Goal: Task Accomplishment & Management: Complete application form

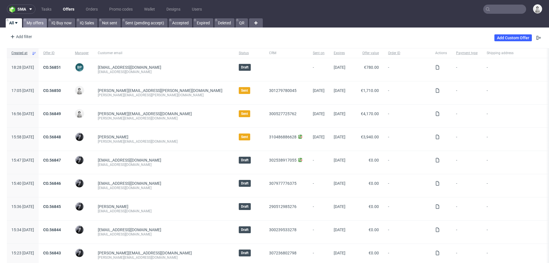
click at [32, 23] on link "My offers" at bounding box center [35, 22] width 24 height 9
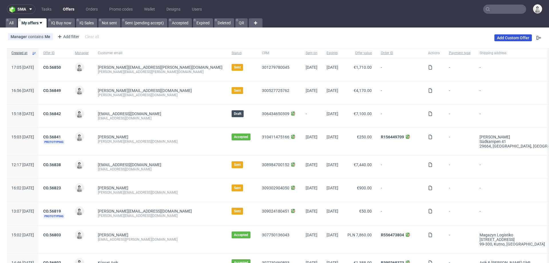
click at [506, 37] on link "Add Custom Offer" at bounding box center [513, 37] width 37 height 7
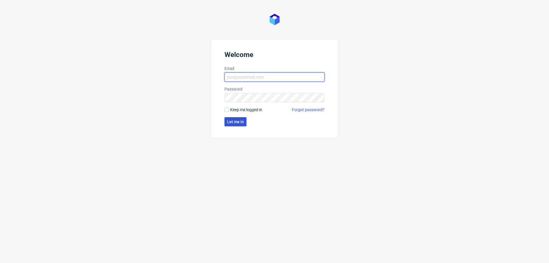
type input "mariola.dudek@packhelp.com"
click at [230, 124] on button "Let me in" at bounding box center [236, 121] width 22 height 9
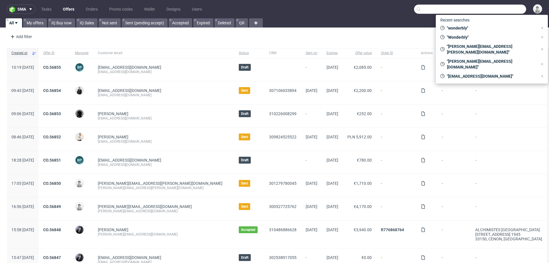
click at [497, 9] on input "text" at bounding box center [470, 9] width 112 height 9
paste input "nochmals vielen Dank für unser Online-Meeting. Wie besprochen, bitte senden Sie…"
type input "nochmals vielen Dank für unser Online-Meeting. Wie besprochen, bitte senden Sie…"
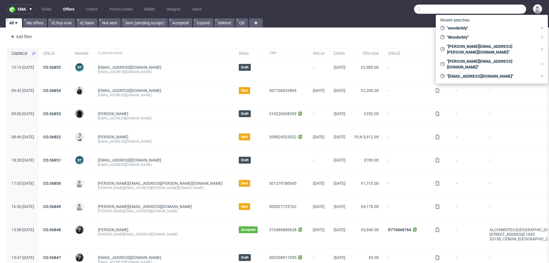
paste input "[EMAIL_ADDRESS][DOMAIN_NAME]"
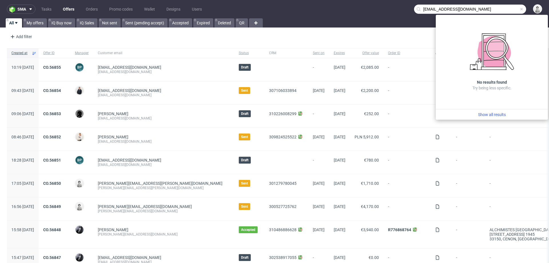
type input "[EMAIL_ADDRESS][DOMAIN_NAME]"
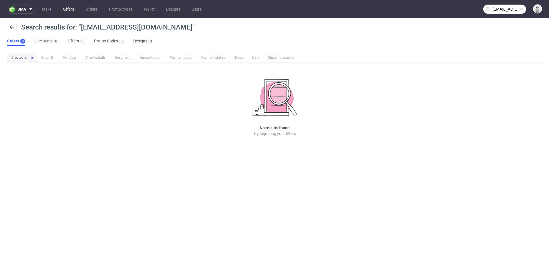
click at [64, 11] on link "Offers" at bounding box center [69, 9] width 18 height 9
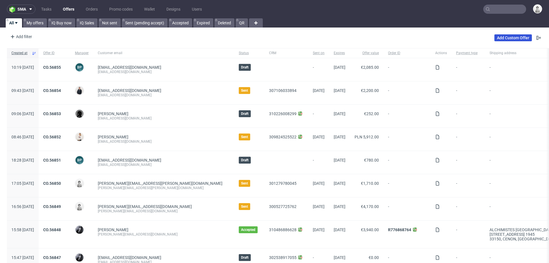
click at [509, 36] on link "Add Custom Offer" at bounding box center [513, 37] width 37 height 7
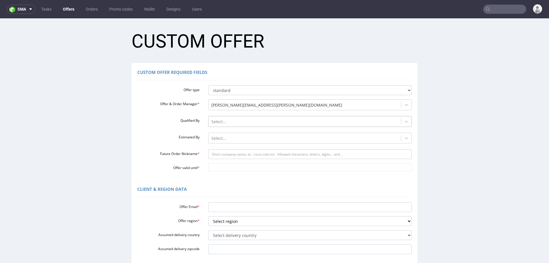
click at [239, 119] on div at bounding box center [304, 121] width 187 height 7
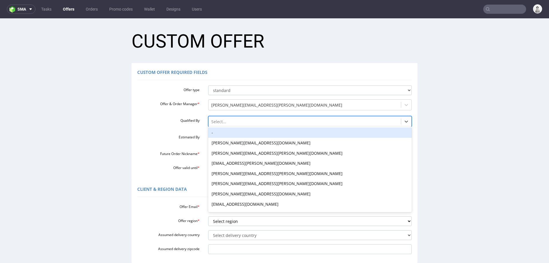
click at [240, 132] on div "-" at bounding box center [310, 132] width 204 height 10
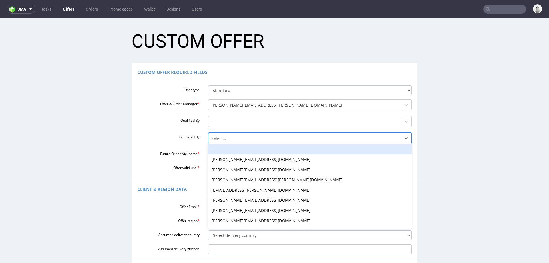
click at [240, 141] on div at bounding box center [304, 138] width 187 height 7
click at [241, 147] on div "-" at bounding box center [310, 149] width 204 height 10
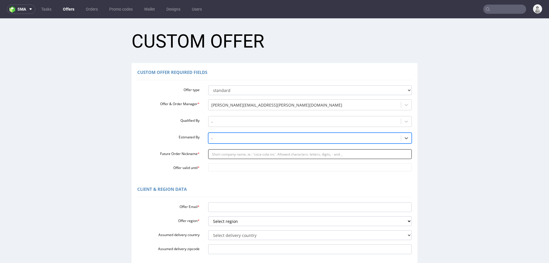
click at [243, 154] on input "Future Order Nickname *" at bounding box center [310, 154] width 204 height 10
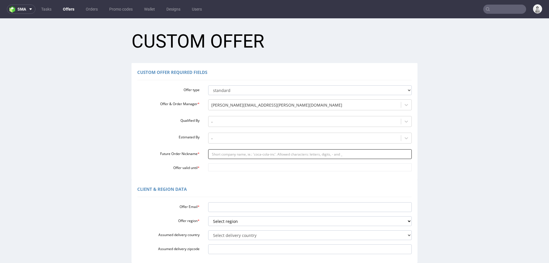
paste input "antjegiveajoyde"
type input "antjegiveajoyde"
click at [259, 170] on input "Offer valid until *" at bounding box center [310, 167] width 204 height 8
click at [229, 153] on td "30" at bounding box center [228, 150] width 9 height 9
type input "[DATE]"
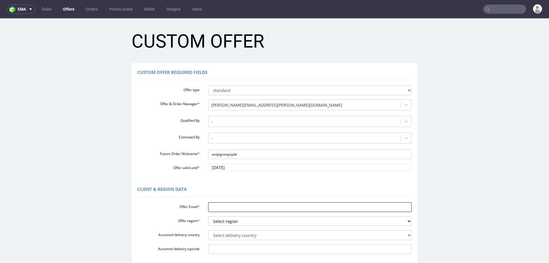
click at [234, 207] on input "Offer Email *" at bounding box center [310, 207] width 204 height 10
paste input "[EMAIL_ADDRESS][DOMAIN_NAME]"
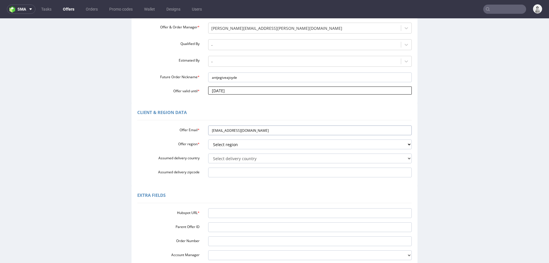
scroll to position [77, 0]
type input "[EMAIL_ADDRESS][DOMAIN_NAME]"
click at [248, 142] on select "Select region eu gb de pl fr it es" at bounding box center [310, 144] width 204 height 10
select select "de"
click at [208, 139] on select "Select region eu gb de pl fr it es" at bounding box center [310, 144] width 204 height 10
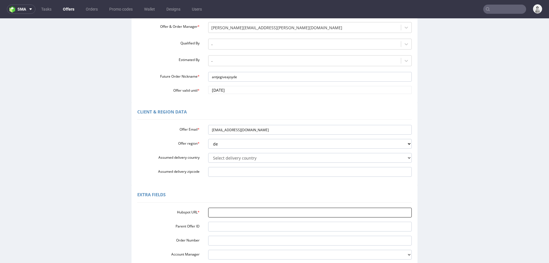
click at [253, 214] on input "Hubspot URL *" at bounding box center [310, 212] width 204 height 10
paste input "[URL][DOMAIN_NAME]"
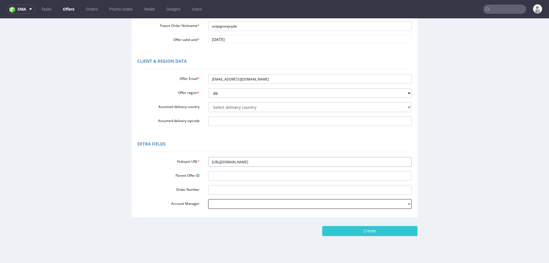
scroll to position [133, 0]
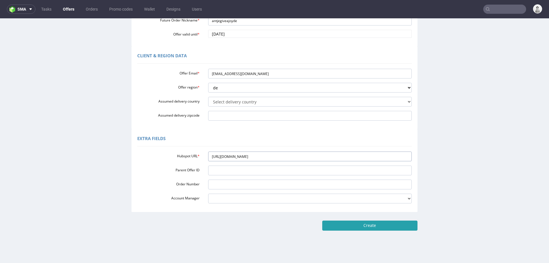
type input "[URL][DOMAIN_NAME]"
click at [398, 229] on input "Create" at bounding box center [370, 225] width 95 height 10
type input "Please wait..."
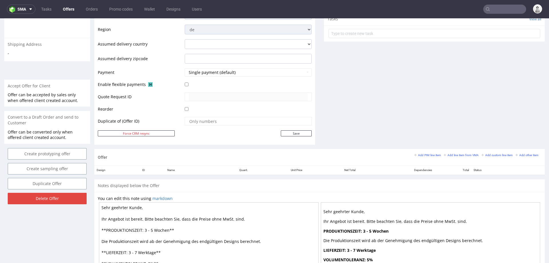
scroll to position [205, 0]
click at [448, 154] on small "Add line item from VMA" at bounding box center [461, 155] width 35 height 3
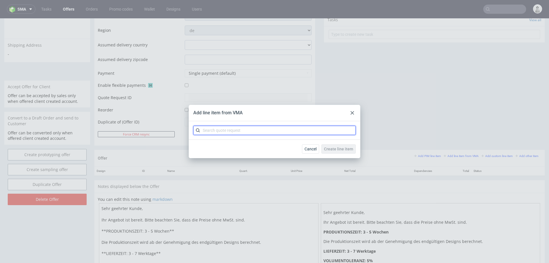
click at [322, 131] on input "text" at bounding box center [274, 130] width 163 height 9
type input "cblw"
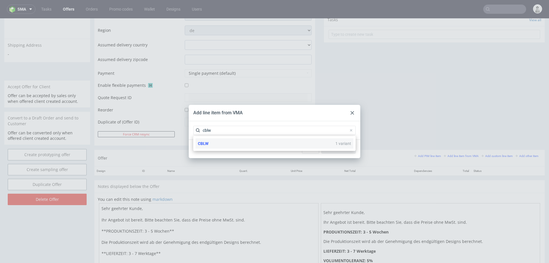
click at [273, 143] on div "CBLW 1 variant" at bounding box center [275, 143] width 158 height 10
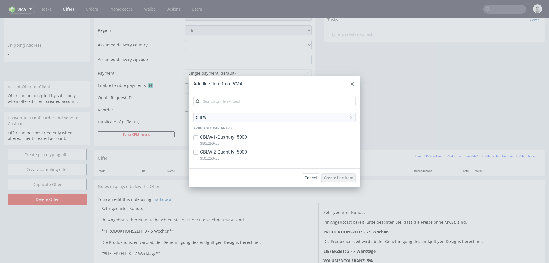
click at [245, 152] on p "CBLW-2 • Quantity: 5000" at bounding box center [223, 152] width 47 height 6
checkbox input "true"
click at [244, 139] on p "CBLW-1 • Quantity: 5000" at bounding box center [223, 137] width 47 height 6
checkbox input "true"
click at [338, 177] on span "Create line item" at bounding box center [338, 178] width 29 height 4
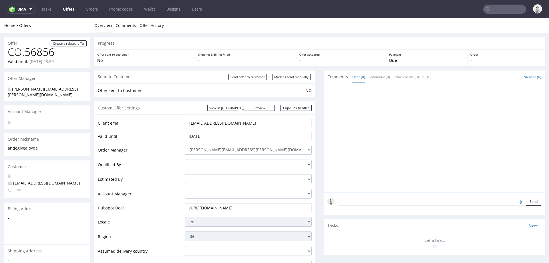
scroll to position [0, 0]
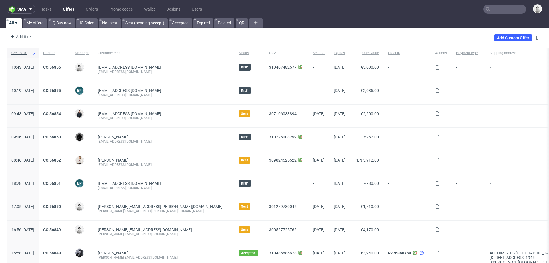
click at [489, 9] on input "text" at bounding box center [505, 9] width 43 height 9
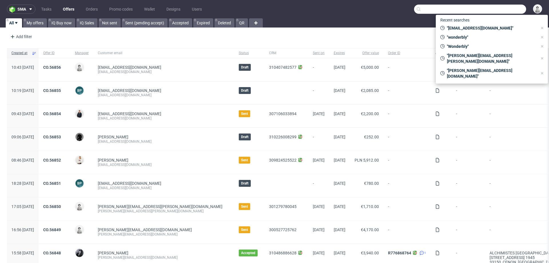
paste input "micke@mobilefriend.se"
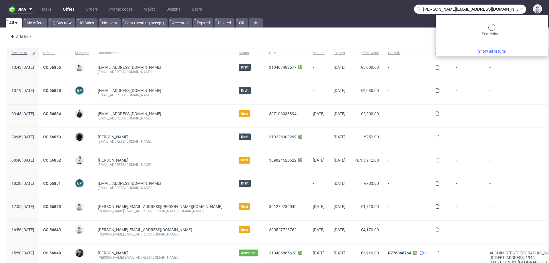
type input "micke@mobilefriend.se"
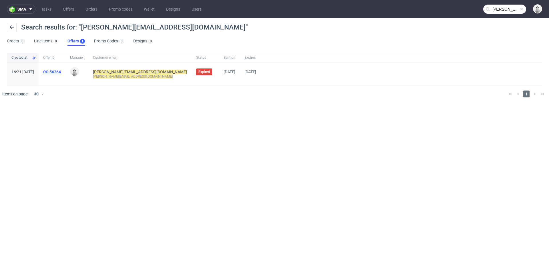
click at [61, 72] on link "CO.56264" at bounding box center [52, 72] width 18 height 5
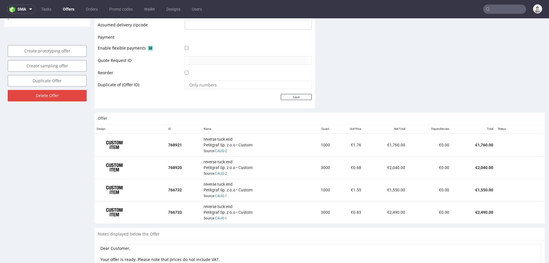
scroll to position [278, 0]
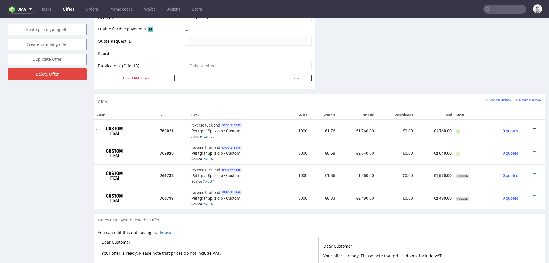
click at [533, 126] on icon at bounding box center [534, 128] width 3 height 4
click at [503, 112] on li "View cost details" at bounding box center [508, 116] width 52 height 10
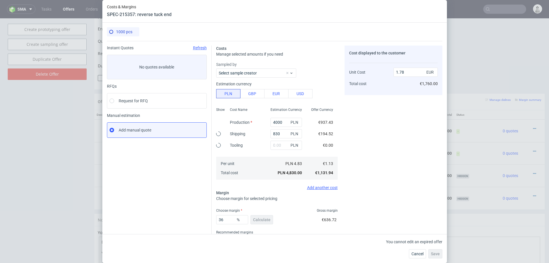
type input "1.76"
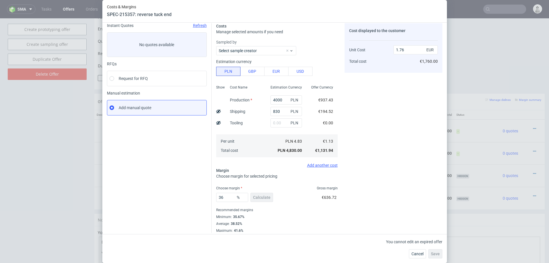
scroll to position [23, 0]
click at [419, 252] on span "Cancel" at bounding box center [418, 254] width 12 height 4
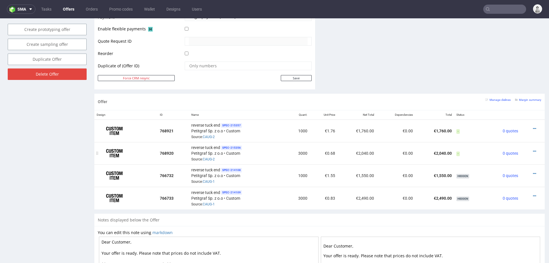
click at [416, 152] on td "€2,040.00" at bounding box center [435, 153] width 39 height 22
click at [533, 149] on icon at bounding box center [534, 151] width 3 height 4
click at [518, 126] on span "Edit item specification" at bounding box center [510, 128] width 43 height 6
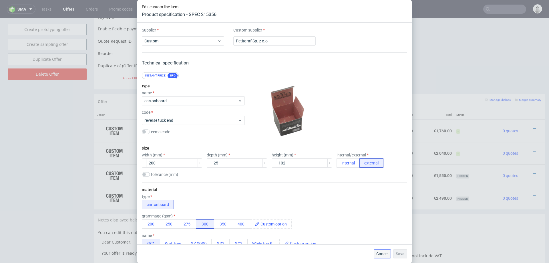
click at [379, 249] on button "Cancel" at bounding box center [382, 253] width 17 height 9
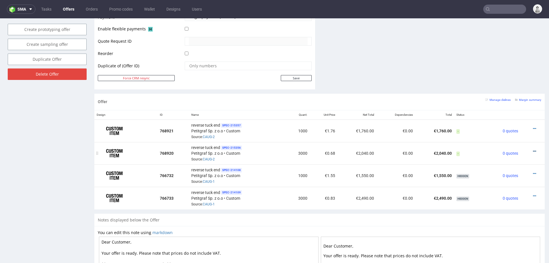
click at [533, 149] on icon at bounding box center [534, 151] width 3 height 4
click at [517, 138] on span "View cost details" at bounding box center [510, 138] width 43 height 6
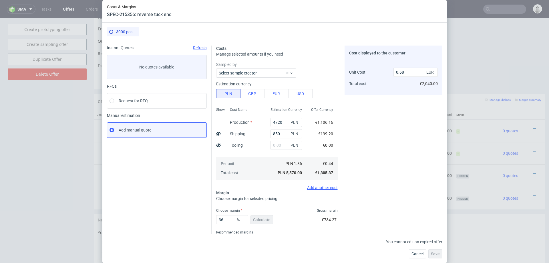
scroll to position [25, 0]
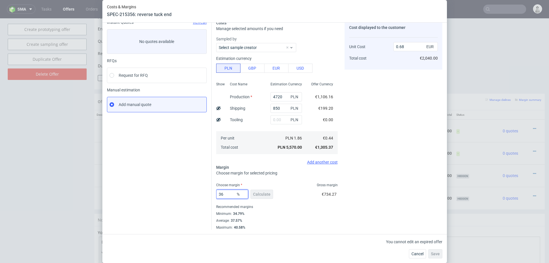
click at [226, 193] on input "36" at bounding box center [232, 193] width 32 height 9
type input "30"
type input "0.63"
type input "3"
type input "20"
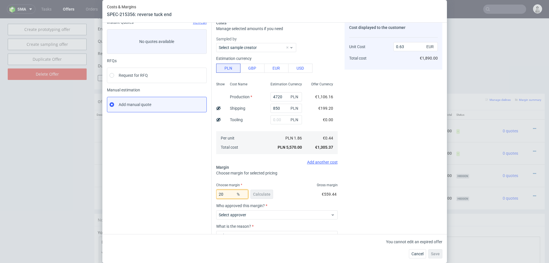
type input "0.55"
type input "20"
click at [365, 168] on div "Cost displayed to the customer Unit Cost Total cost 0.55 EUR €1,650.00" at bounding box center [394, 145] width 98 height 251
click at [413, 256] on span "Cancel" at bounding box center [418, 254] width 12 height 4
